Goal: Information Seeking & Learning: Learn about a topic

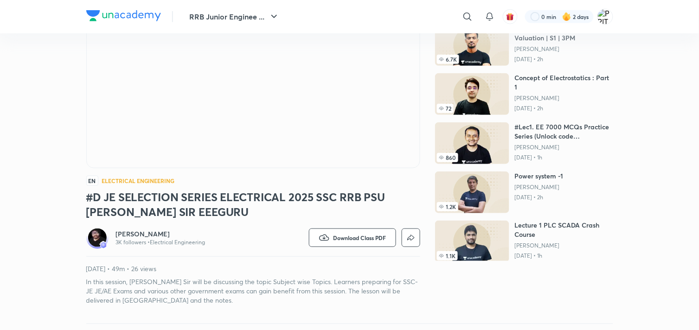
scroll to position [122, 0]
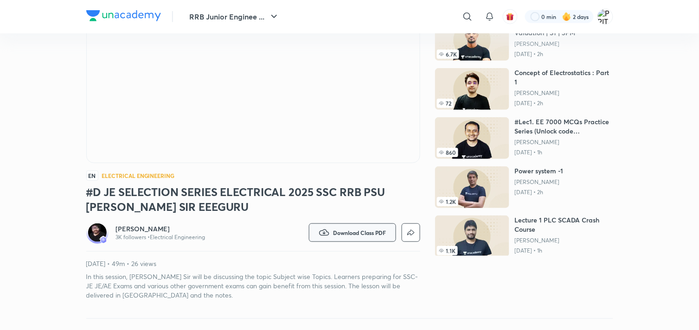
click at [334, 232] on span "Download Class PDF" at bounding box center [360, 232] width 53 height 7
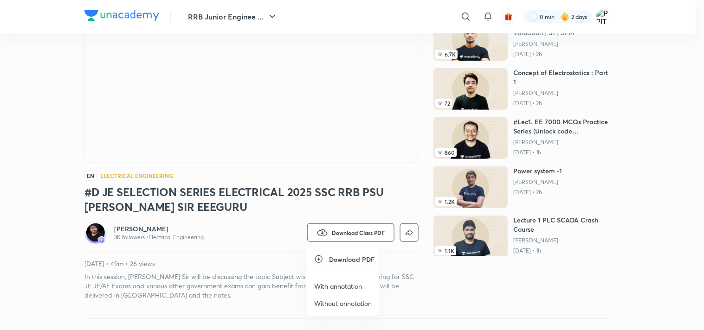
click at [328, 284] on p "With annotation" at bounding box center [338, 287] width 48 height 10
